Goal: Find specific page/section: Find specific page/section

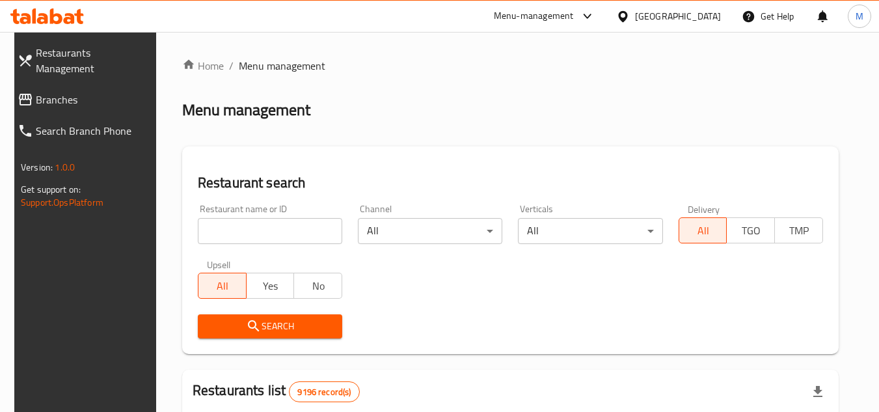
click at [315, 222] on input "search" at bounding box center [270, 231] width 144 height 26
paste input "342616741"
click button "Search" at bounding box center [270, 326] width 144 height 24
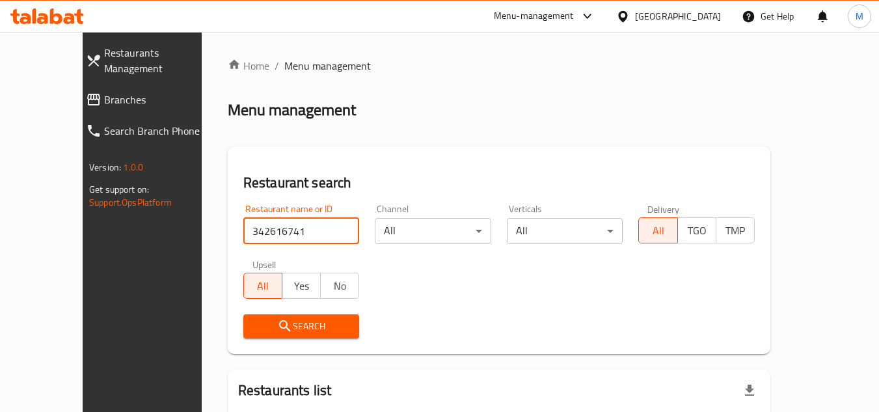
scroll to position [120, 0]
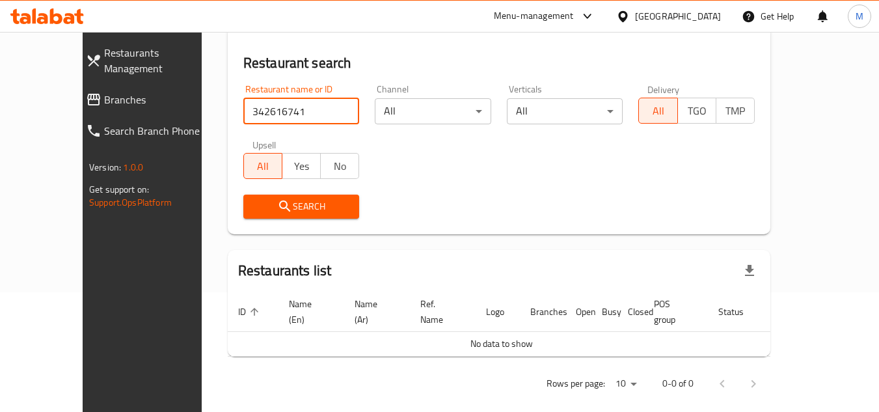
click at [280, 103] on input "342616741" at bounding box center [301, 111] width 116 height 26
click at [265, 109] on input "342616741" at bounding box center [301, 111] width 116 height 26
paste input "[PERSON_NAME]'s Diner"
click button "Search" at bounding box center [301, 206] width 116 height 24
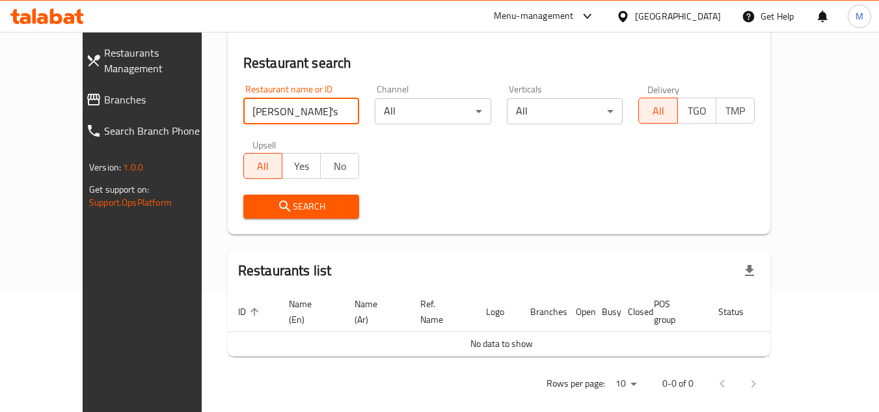
click at [243, 106] on input "[PERSON_NAME]'s Diner" at bounding box center [301, 111] width 116 height 26
type input "[PERSON_NAME]`s Diner"
click button "Search" at bounding box center [301, 206] width 116 height 24
click at [66, 18] on icon at bounding box center [69, 18] width 11 height 11
